Goal: Transaction & Acquisition: Purchase product/service

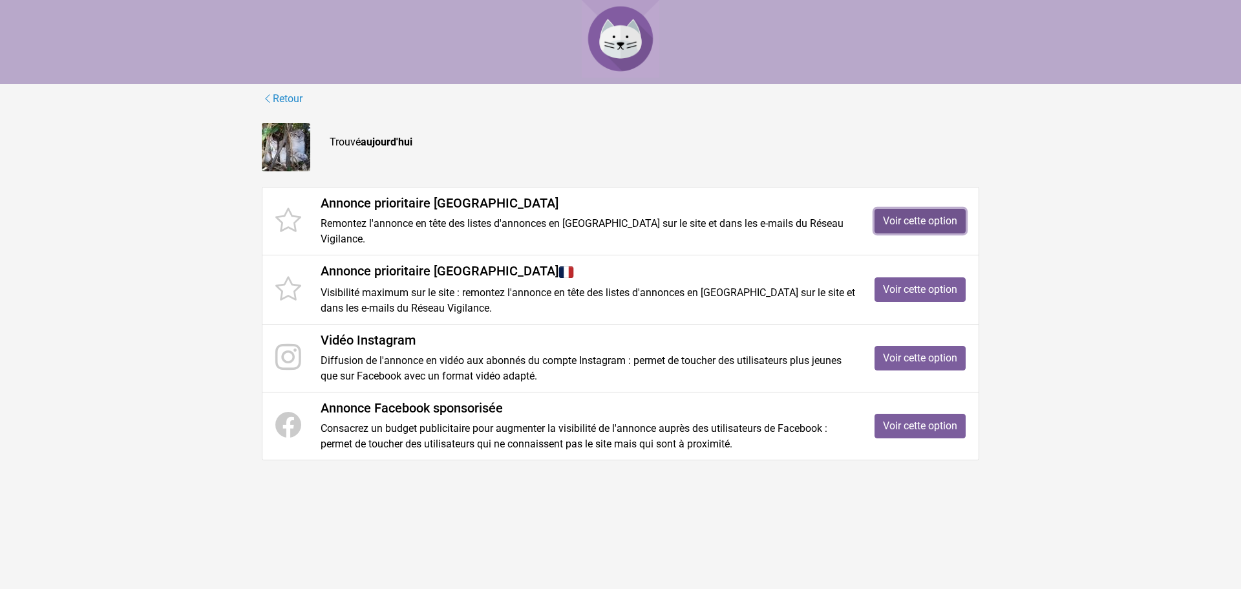
click at [939, 215] on link "Voir cette option" at bounding box center [919, 221] width 91 height 25
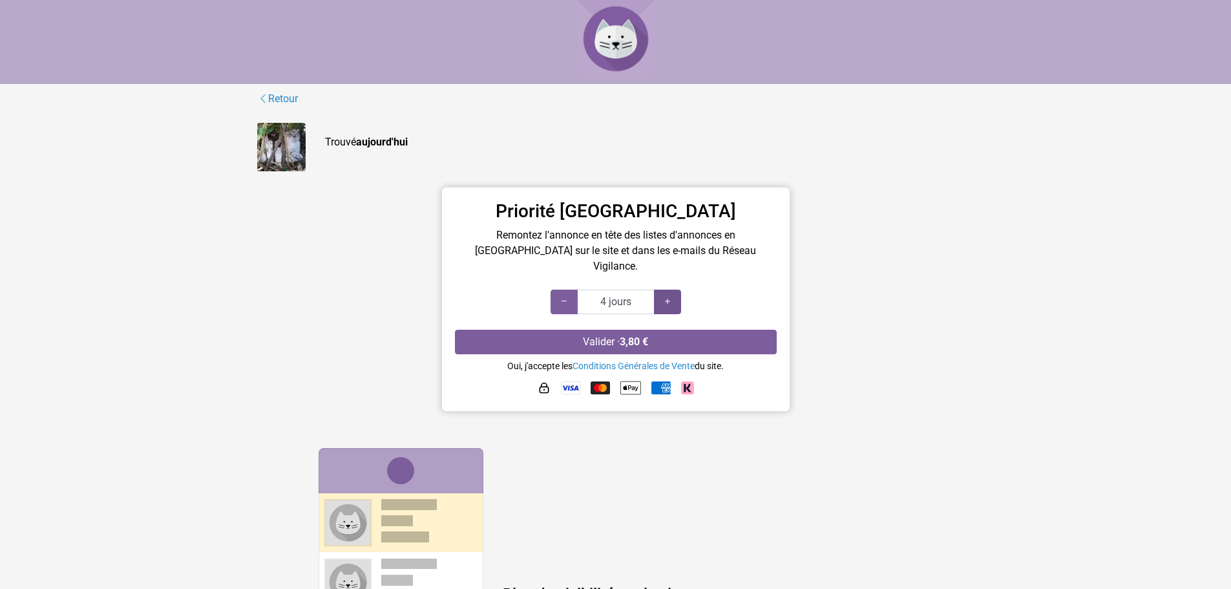
click at [667, 295] on icon at bounding box center [667, 301] width 10 height 12
click at [561, 295] on icon at bounding box center [564, 301] width 10 height 12
type input "1 jours"
click at [561, 295] on icon at bounding box center [564, 301] width 10 height 12
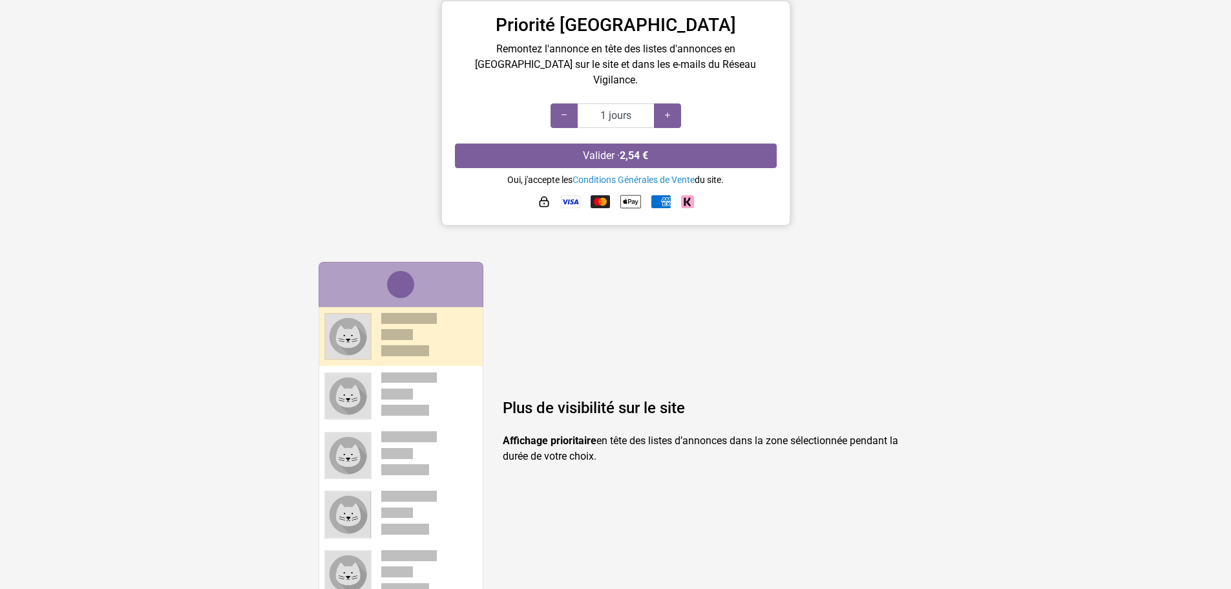
scroll to position [194, 0]
